Goal: Transaction & Acquisition: Purchase product/service

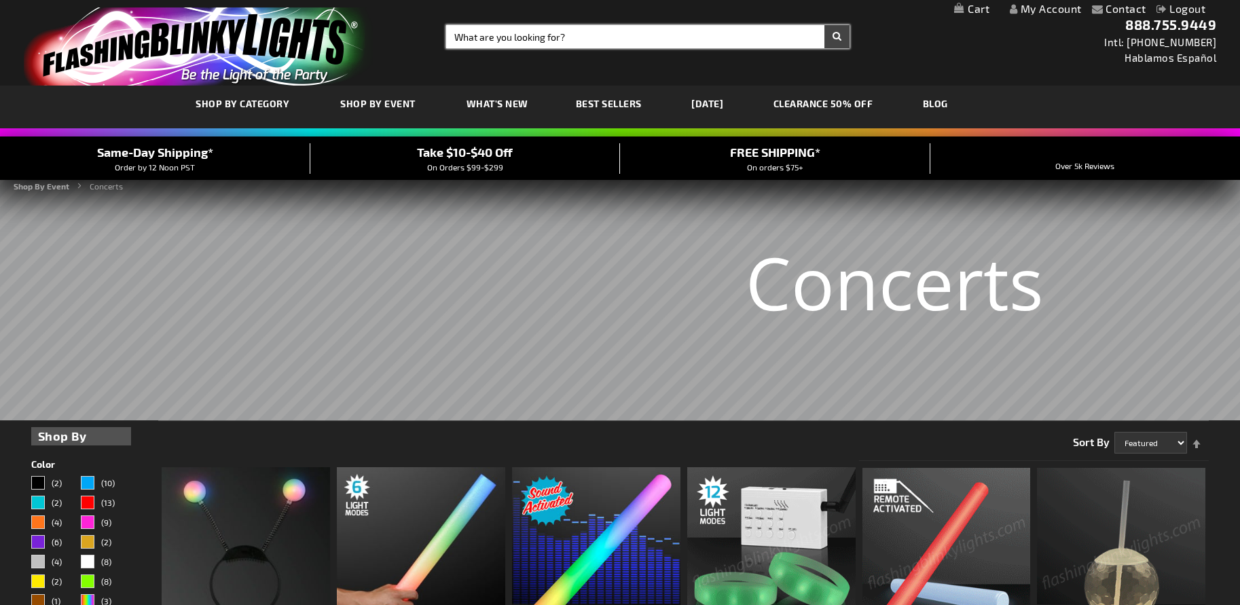
click at [548, 34] on input "Search" at bounding box center [648, 36] width 404 height 23
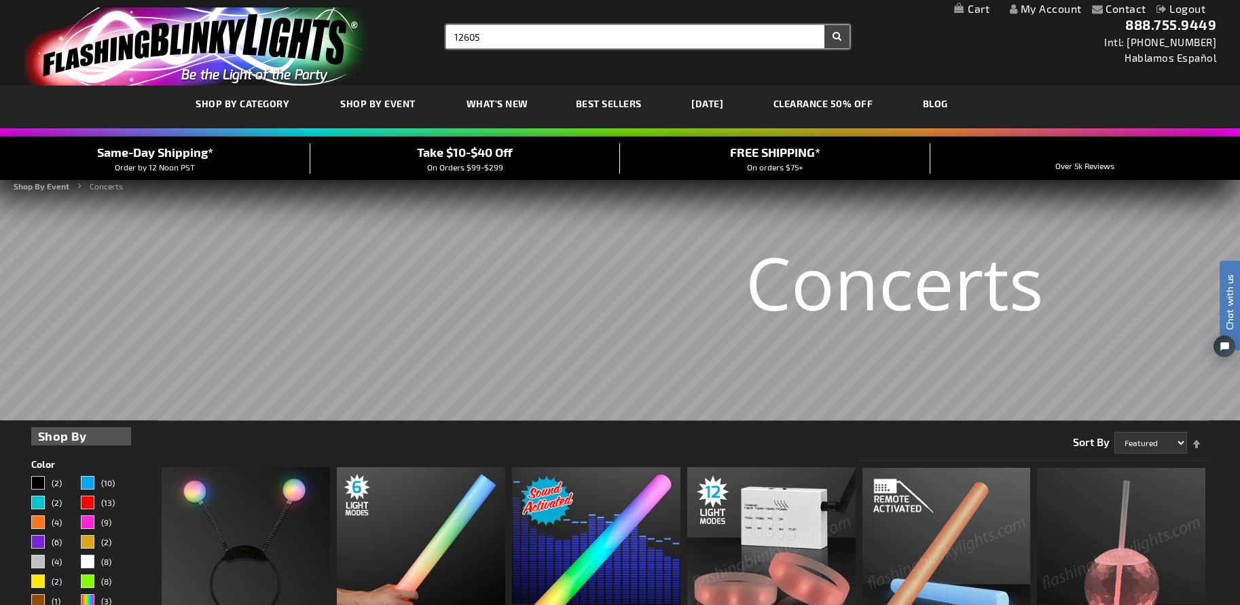
type input "12605"
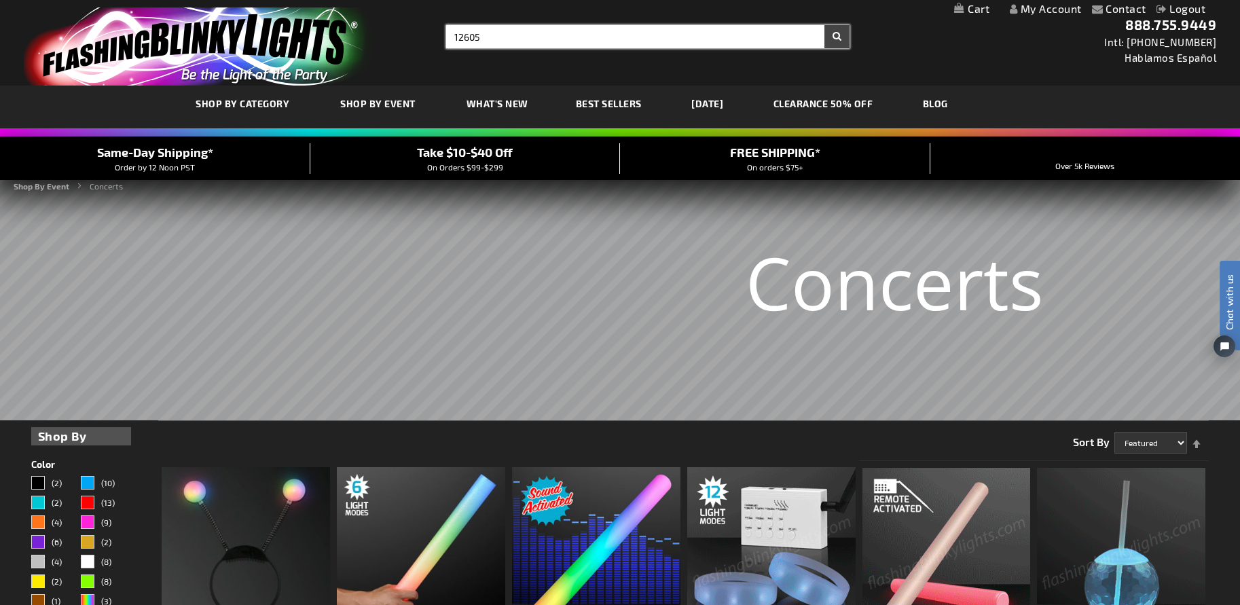
click at [825, 25] on button "Search" at bounding box center [837, 36] width 25 height 23
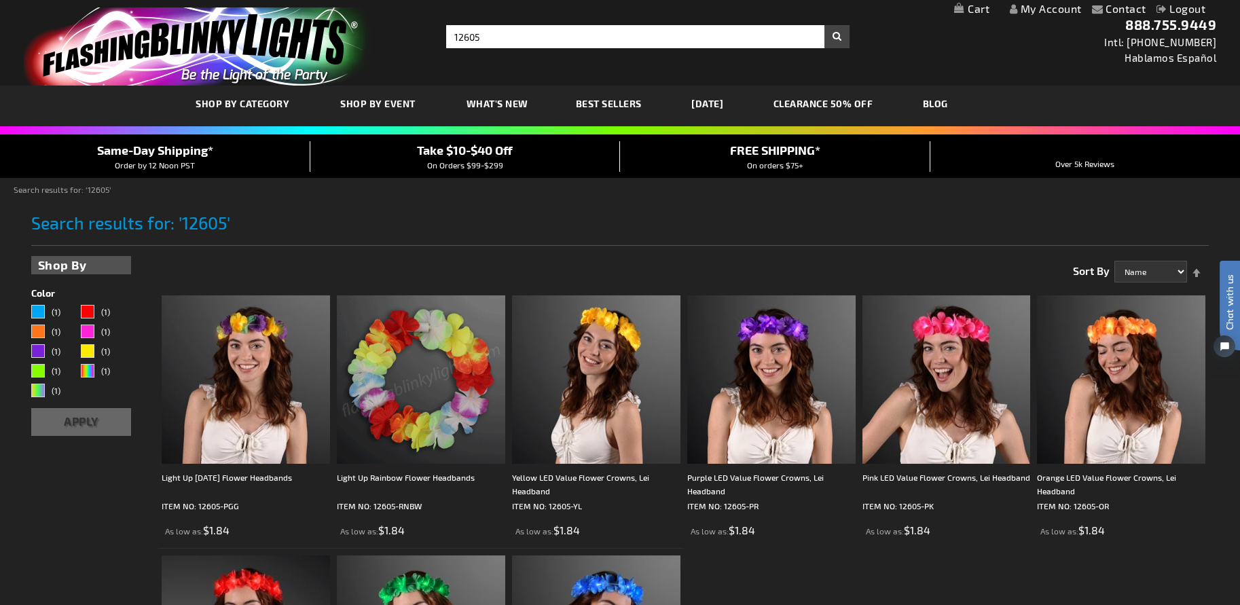
click at [677, 227] on h1 "Search results for: '12605'" at bounding box center [620, 229] width 1179 height 33
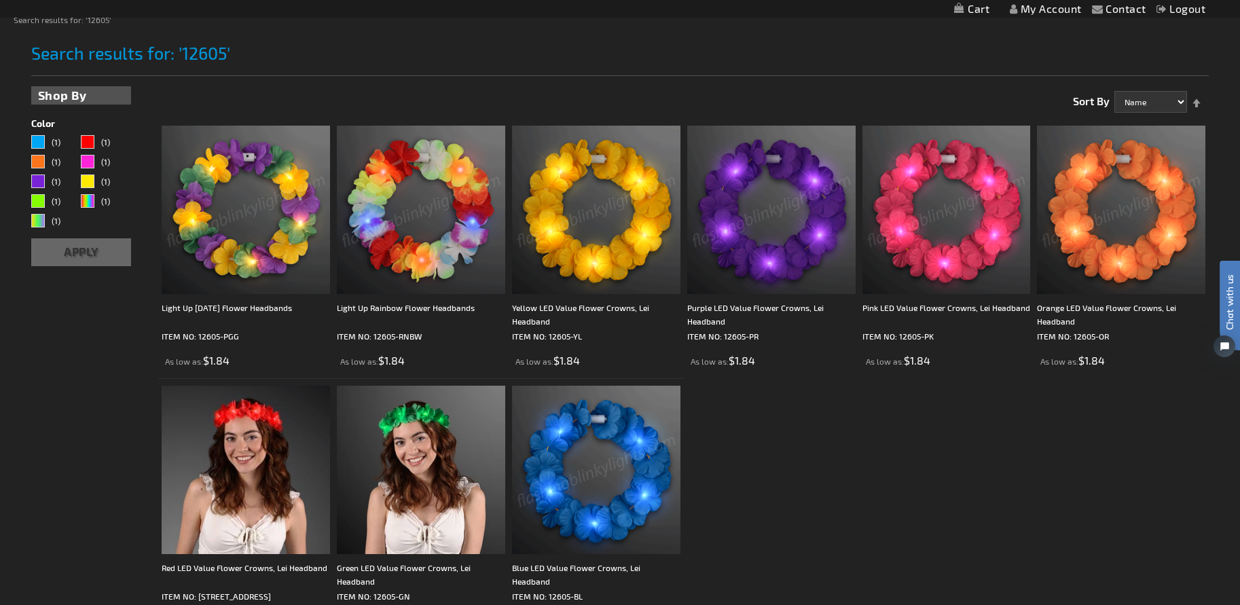
click at [760, 448] on ol "Light Up Mardi Gras Flower Headbands ITEM NO: 12605-PGG As low as $1.84" at bounding box center [683, 379] width 1051 height 521
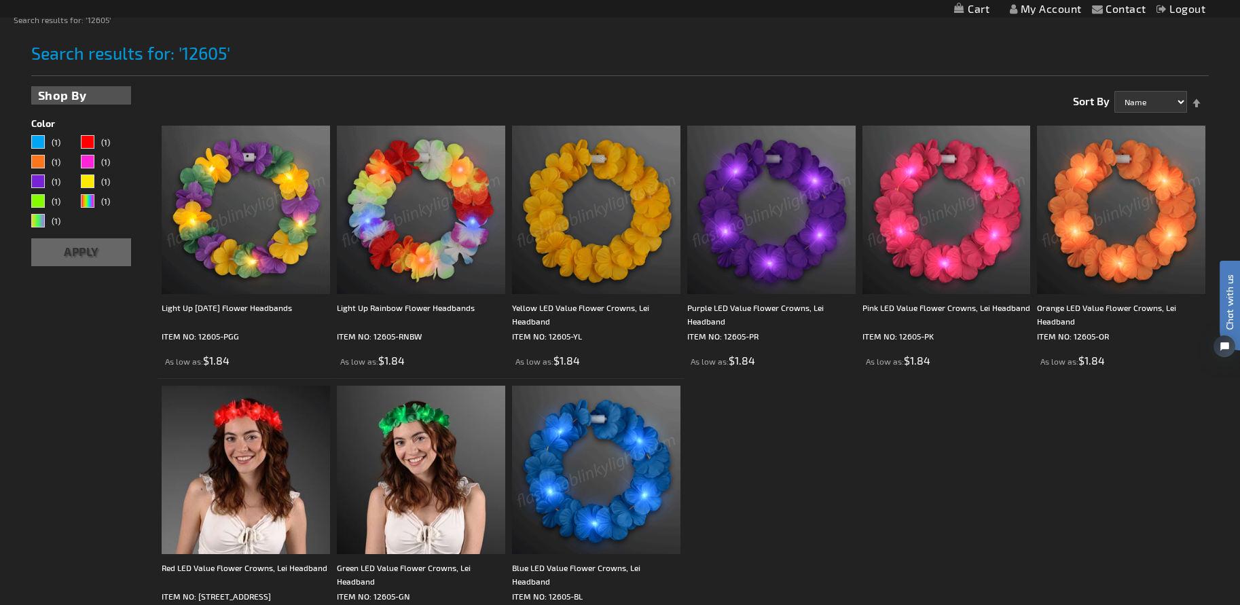
click at [774, 228] on img at bounding box center [771, 210] width 168 height 168
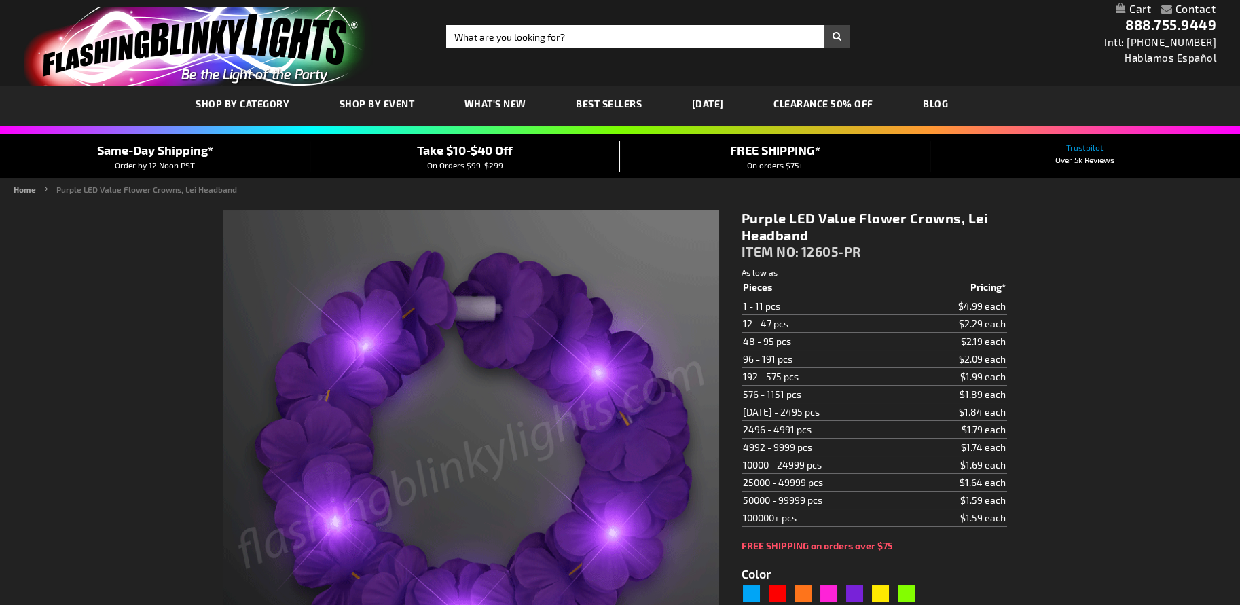
scroll to position [340, 0]
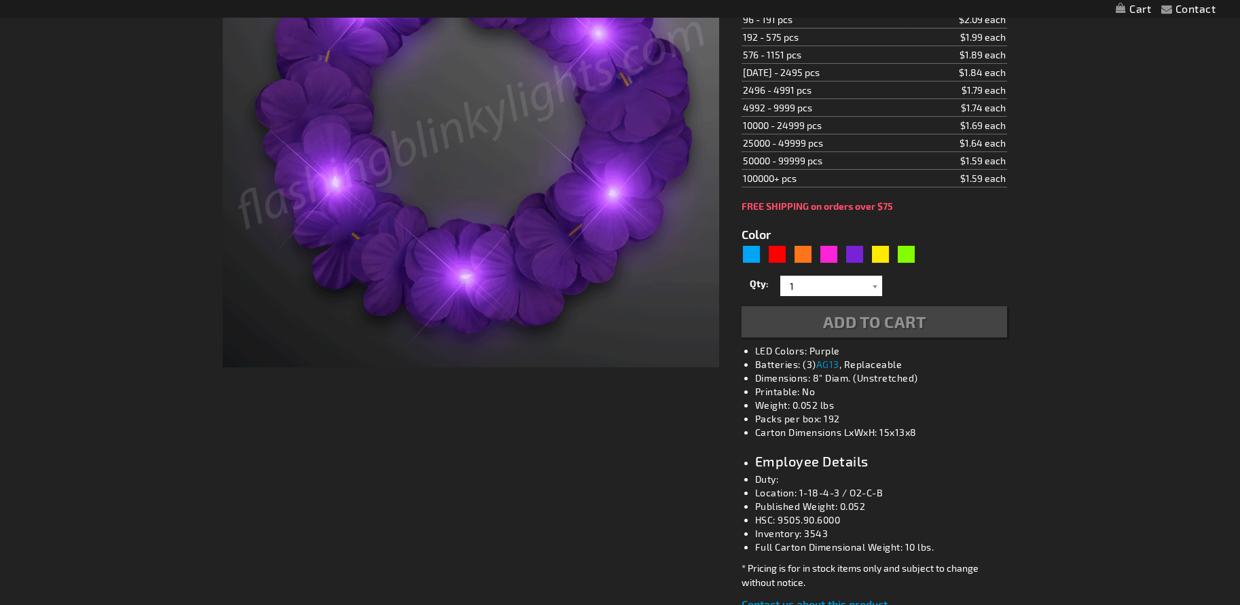
type input "5640"
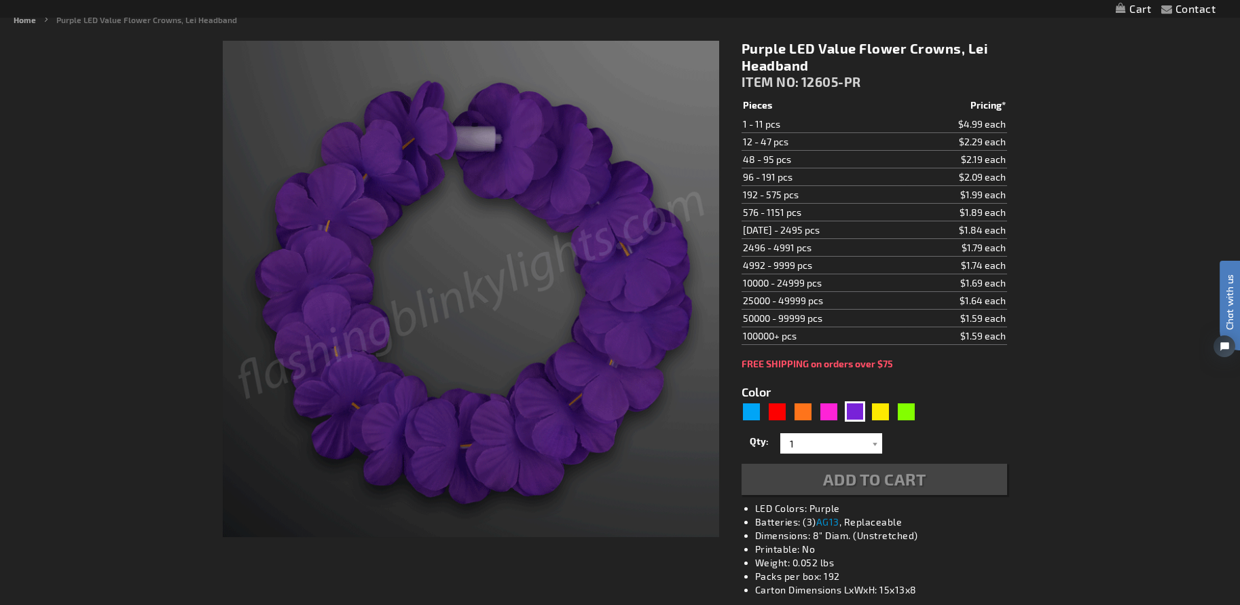
scroll to position [0, 0]
